Goal: Transaction & Acquisition: Purchase product/service

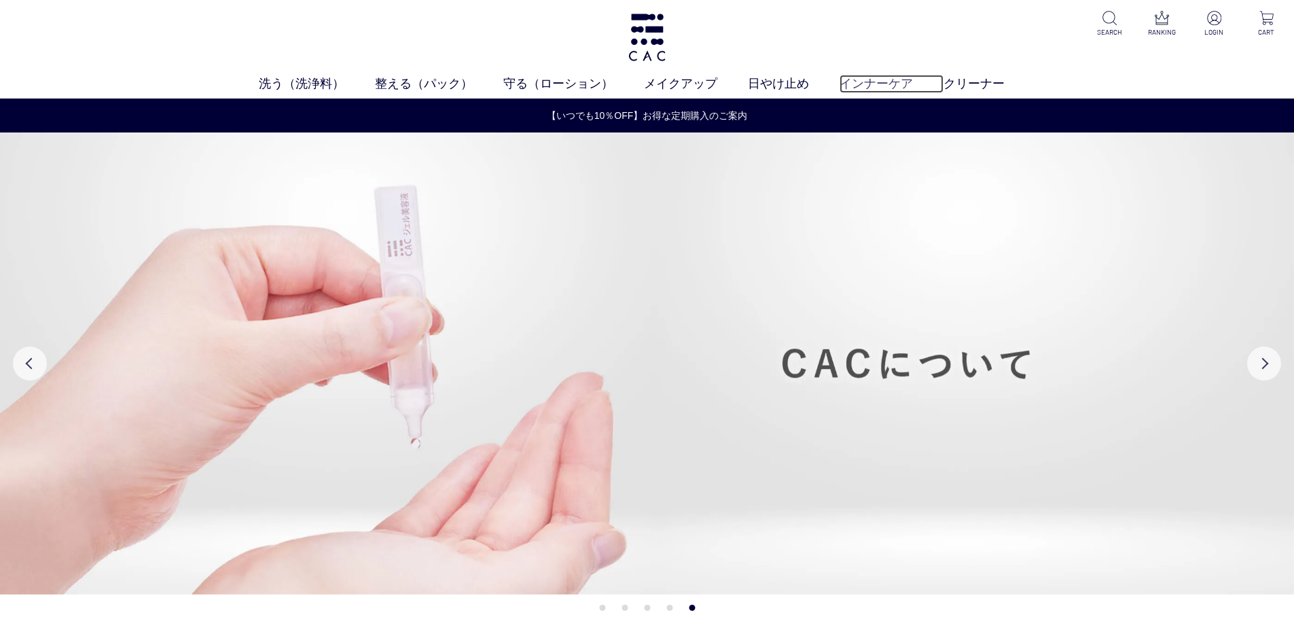
click at [906, 79] on link "インナーケア" at bounding box center [891, 84] width 104 height 18
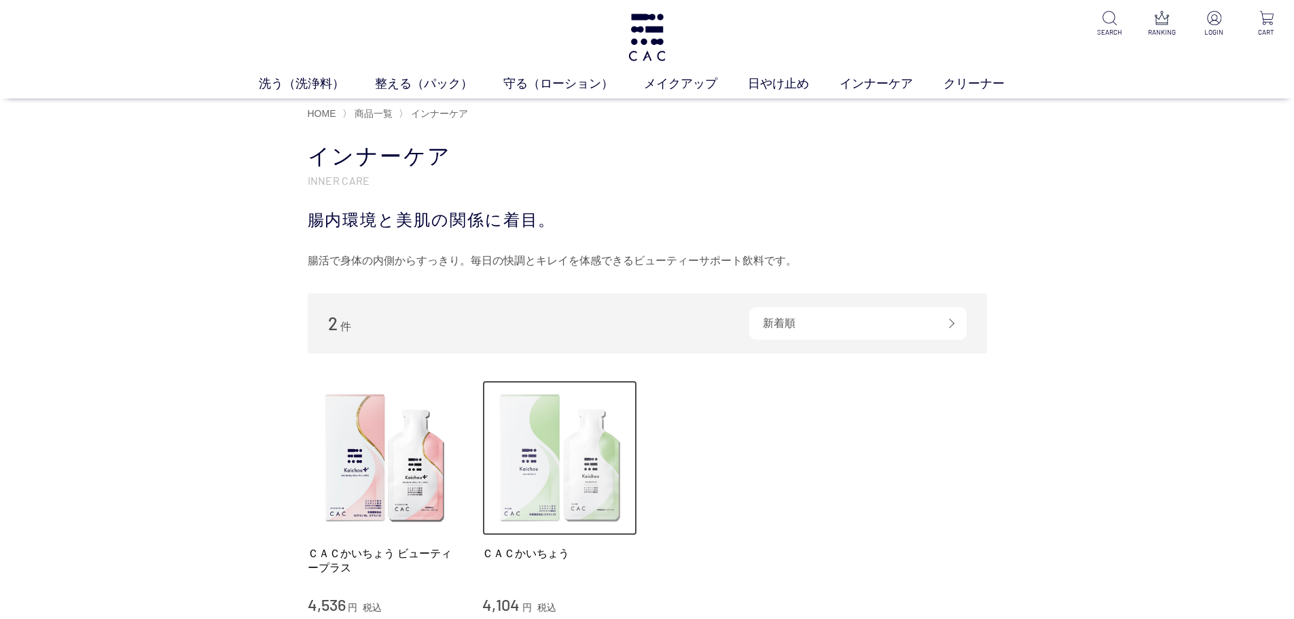
click at [540, 471] on img at bounding box center [559, 457] width 155 height 155
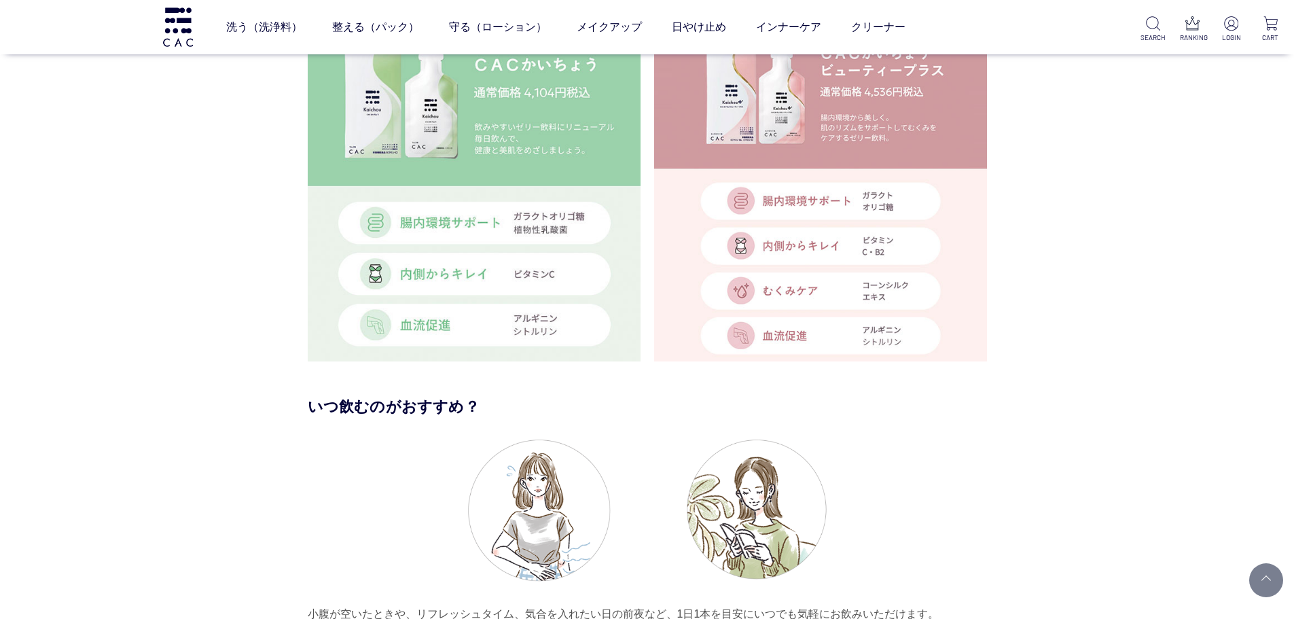
scroll to position [3124, 0]
